Goal: Task Accomplishment & Management: Manage account settings

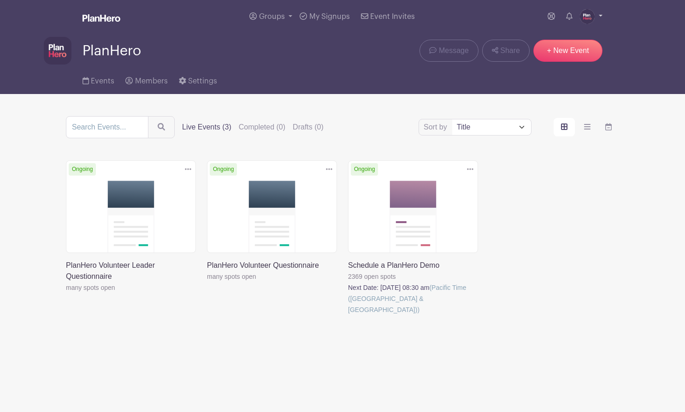
click at [586, 17] on img at bounding box center [587, 16] width 15 height 15
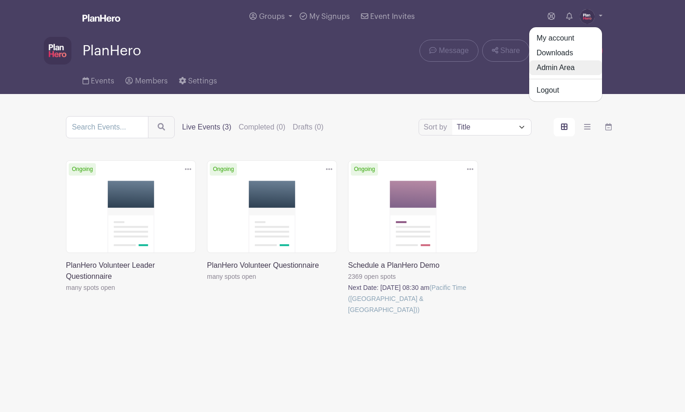
click at [550, 66] on link "Admin Area" at bounding box center [565, 67] width 73 height 15
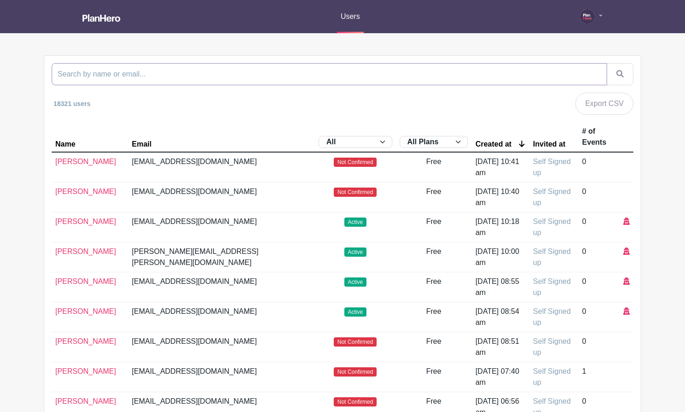
click at [184, 77] on input "search" at bounding box center [330, 74] width 556 height 22
type input "leea"
click at [607, 63] on button "submit" at bounding box center [620, 74] width 27 height 22
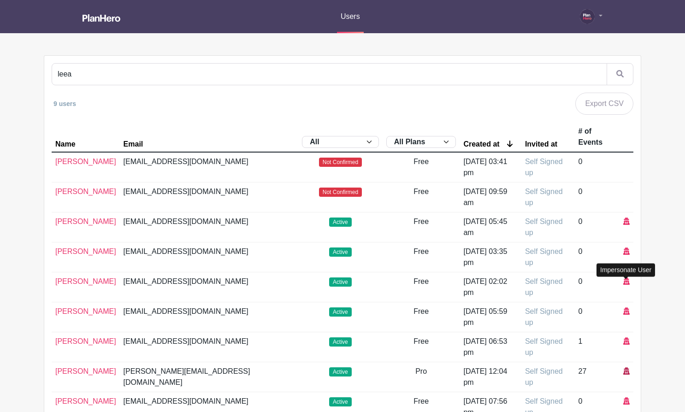
click at [624, 367] on icon at bounding box center [626, 370] width 6 height 7
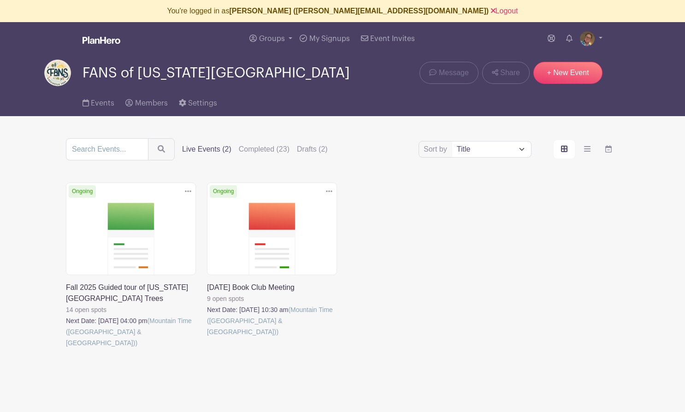
click at [66, 349] on link at bounding box center [66, 349] width 0 height 0
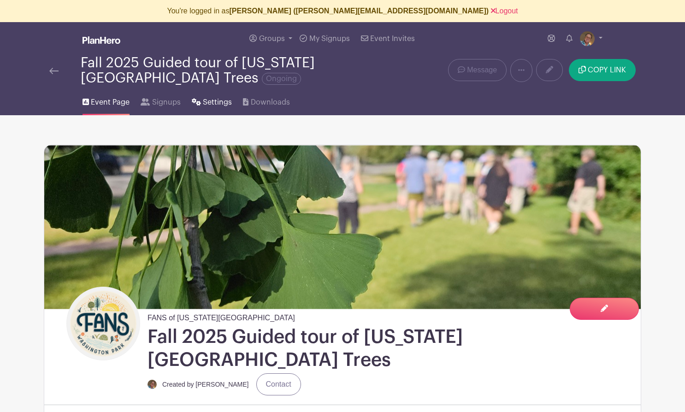
click at [203, 101] on span "Settings" at bounding box center [217, 102] width 29 height 11
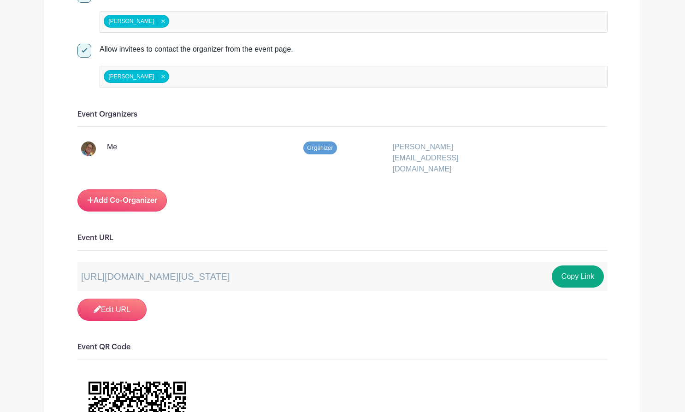
scroll to position [506, 0]
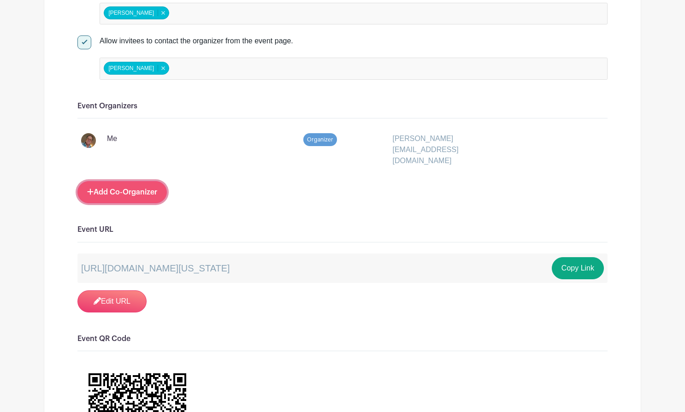
click at [117, 181] on link "Add Co-Organizer" at bounding box center [121, 192] width 89 height 22
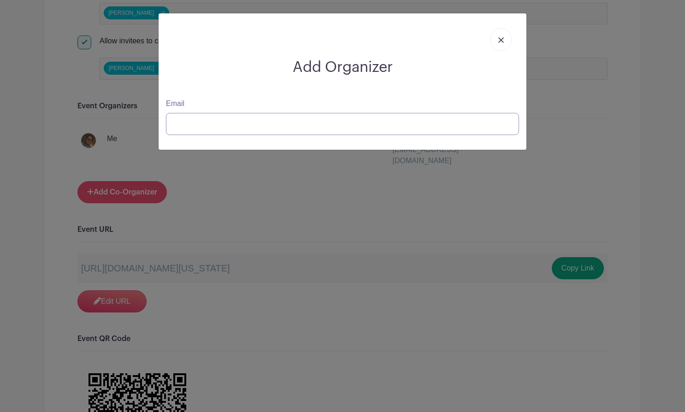
type input "[PERSON_NAME][EMAIL_ADDRESS][DOMAIN_NAME]"
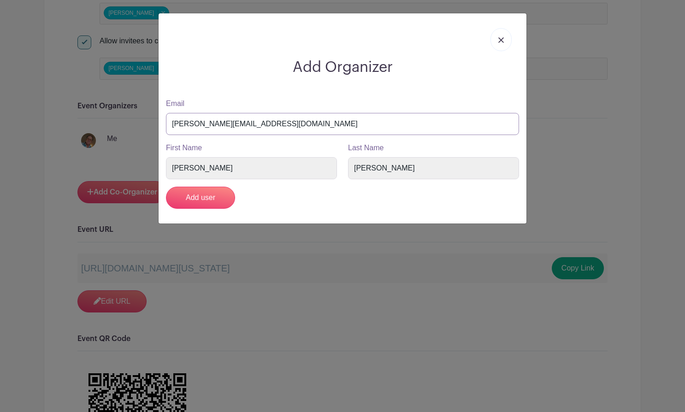
drag, startPoint x: 256, startPoint y: 124, endPoint x: 153, endPoint y: 116, distance: 103.1
click at [153, 116] on div "Add Organizer Email [PERSON_NAME][EMAIL_ADDRESS][DOMAIN_NAME] First Name [PERSO…" at bounding box center [342, 206] width 685 height 412
paste input "[EMAIL_ADDRESS]"
type input "[EMAIL_ADDRESS][DOMAIN_NAME]"
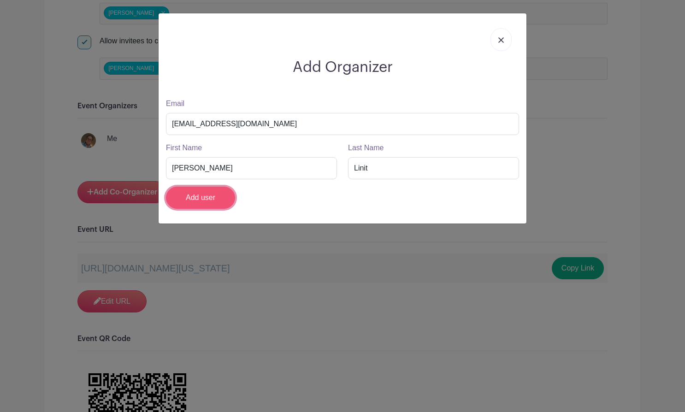
click at [183, 197] on input "Add user" at bounding box center [200, 198] width 69 height 22
